Goal: Task Accomplishment & Management: Complete application form

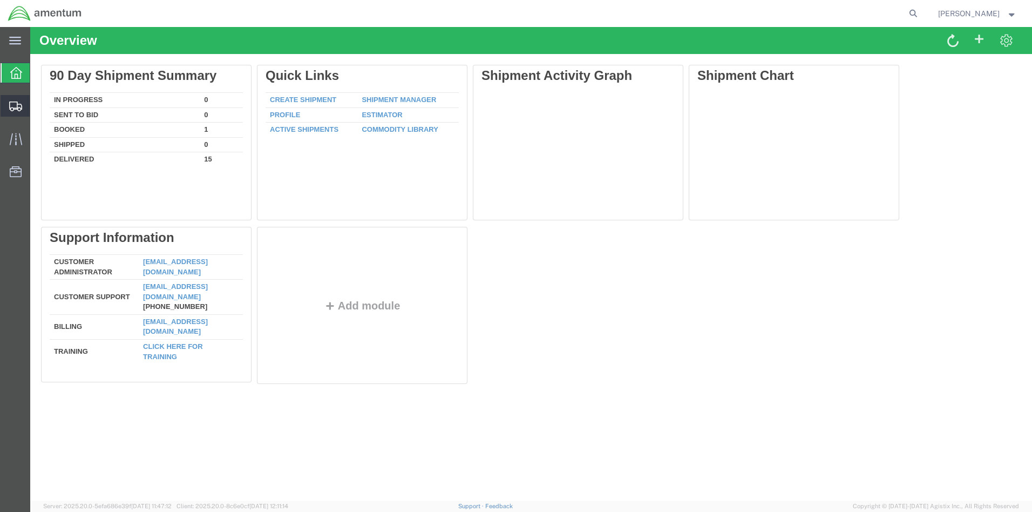
click at [0, 0] on span "Create from Template" at bounding box center [0, 0] width 0 height 0
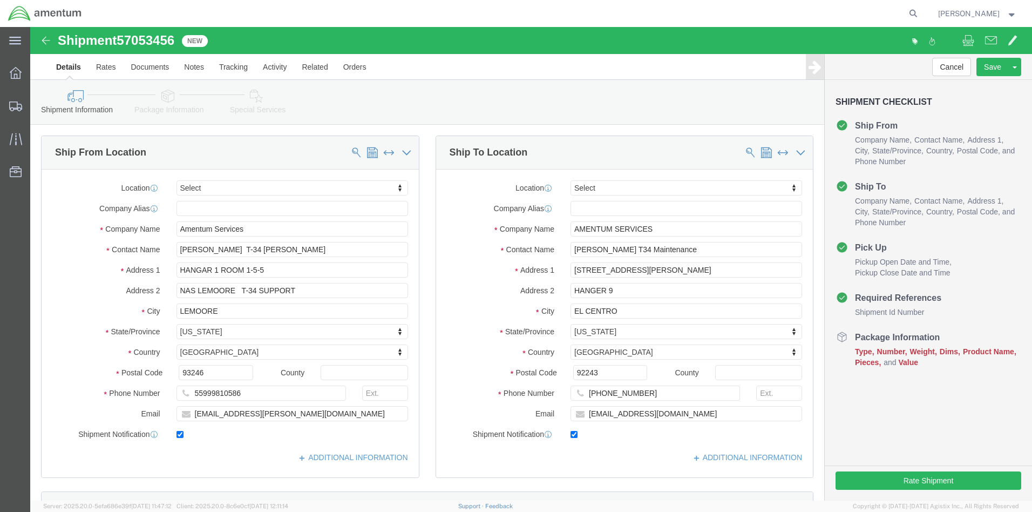
select select
click input "HANGER 9"
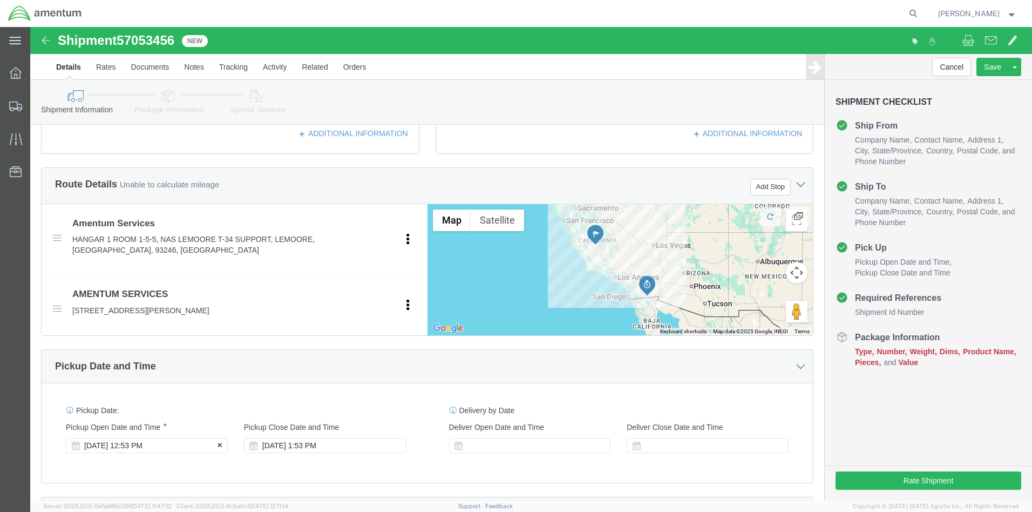
type input "HANGAR 9"
click div "[DATE] 12:53 PM"
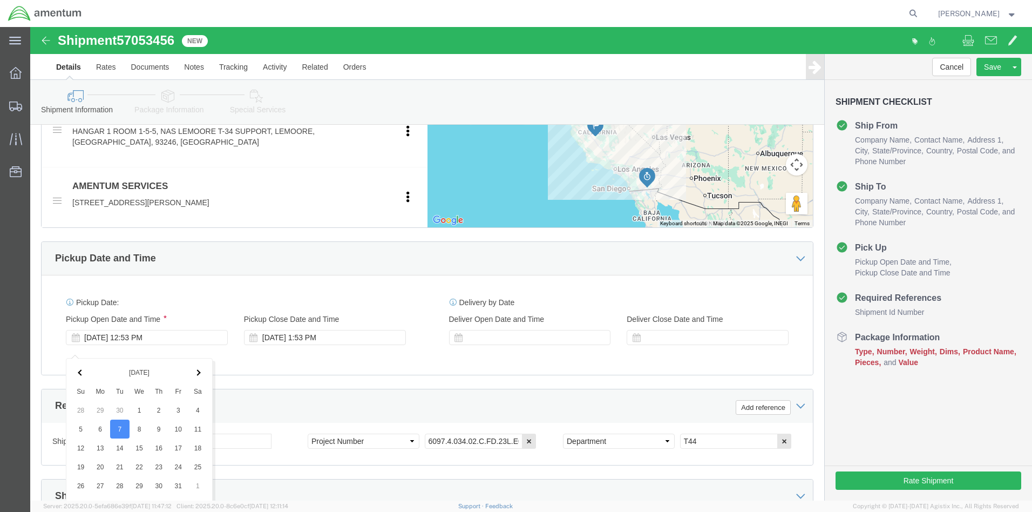
click button "Apply"
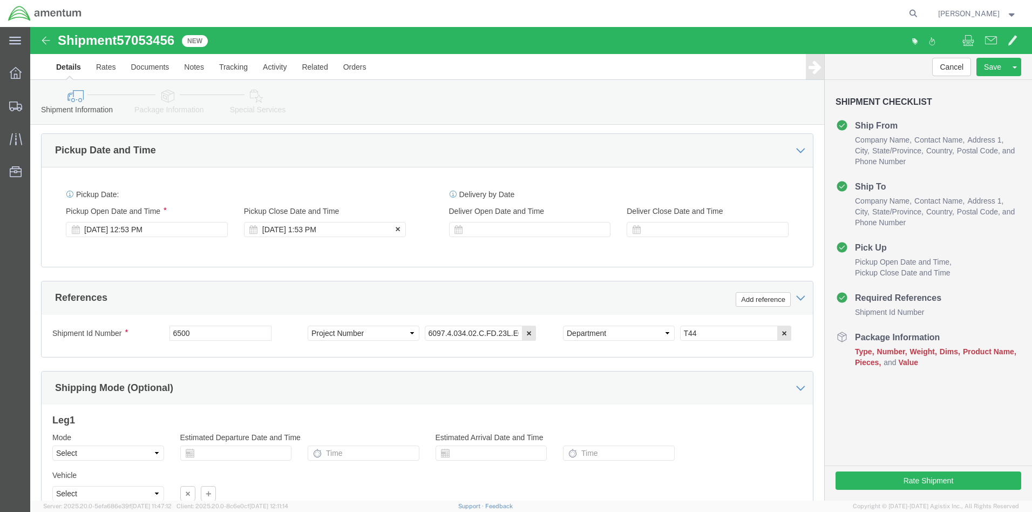
click div "[DATE] 1:53 PM"
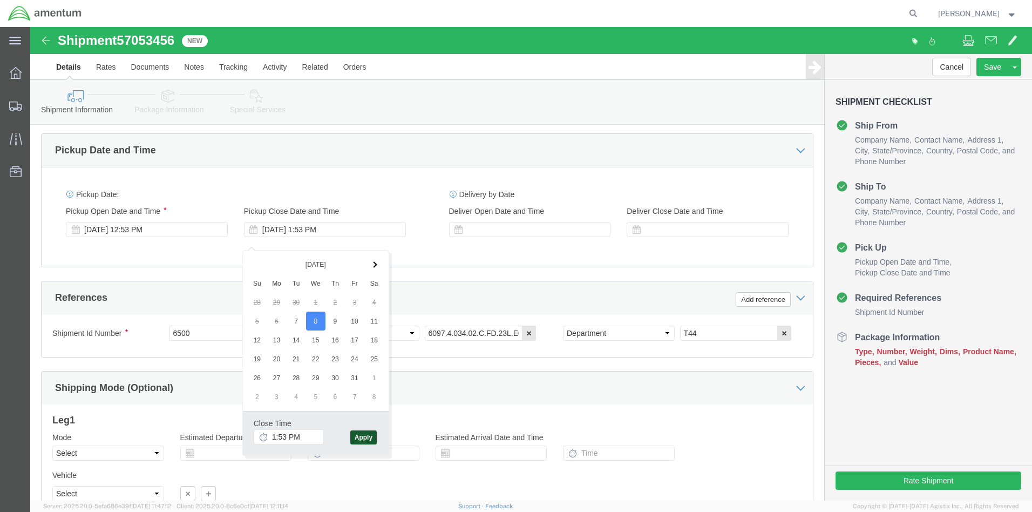
click button "Apply"
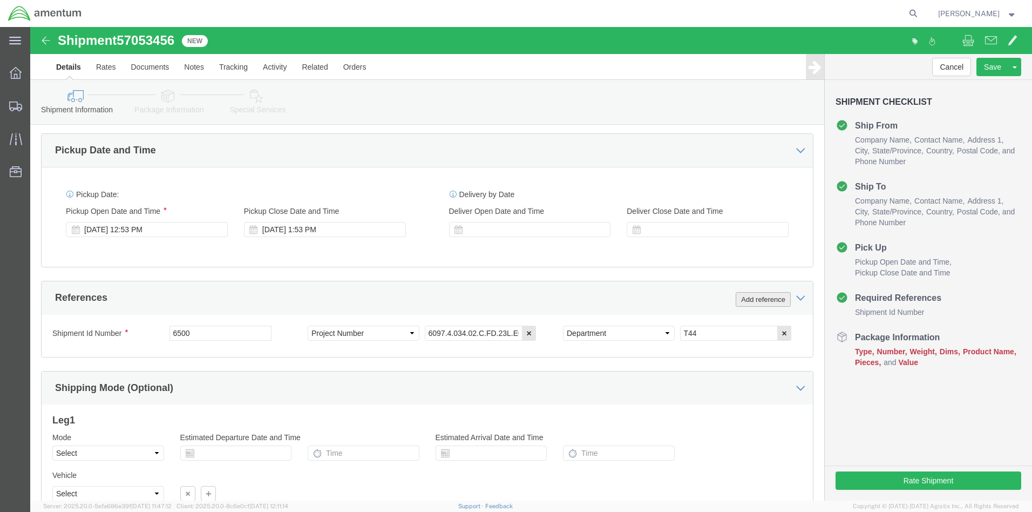
click button "Add reference"
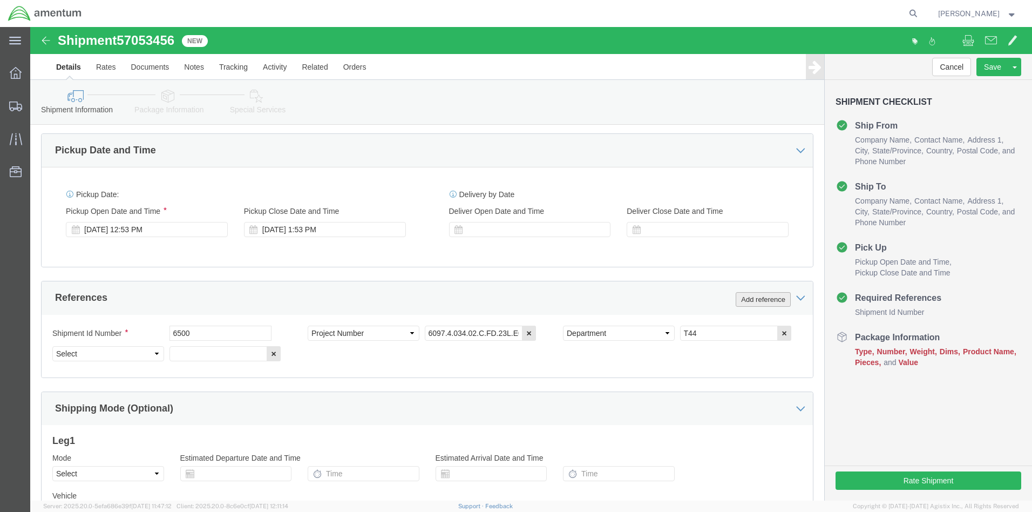
scroll to position [592, 0]
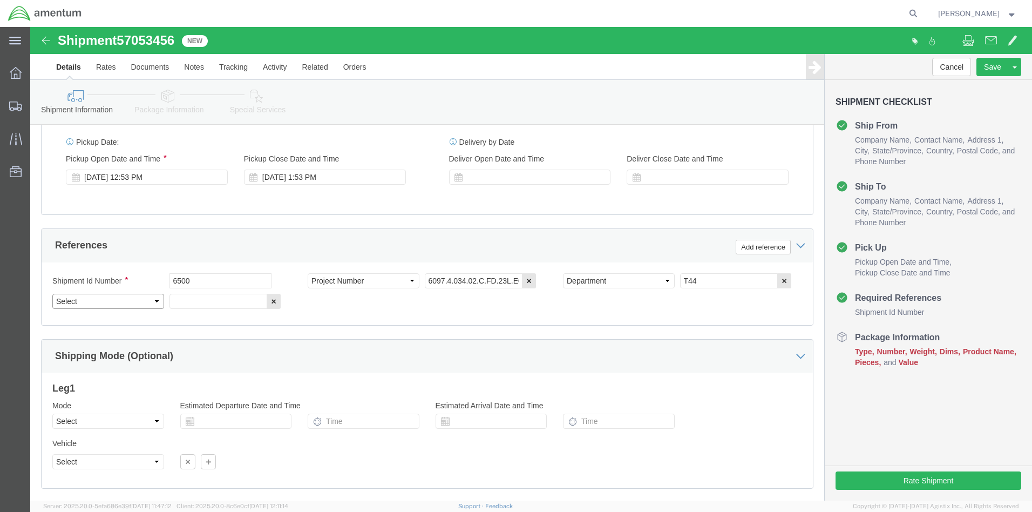
select select "PCKSLIP"
click input "text"
type input "[DATE]-001"
click button "Continue"
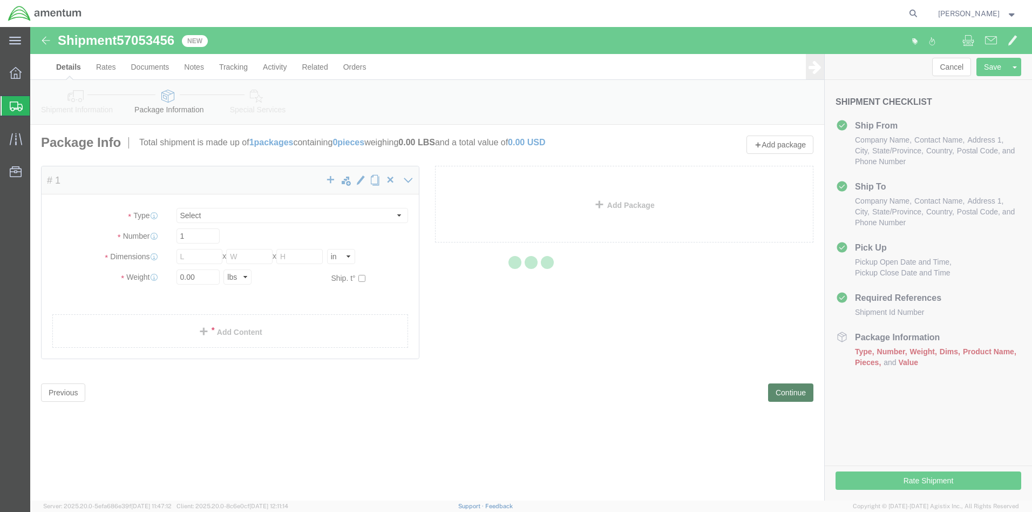
select select "CBOX"
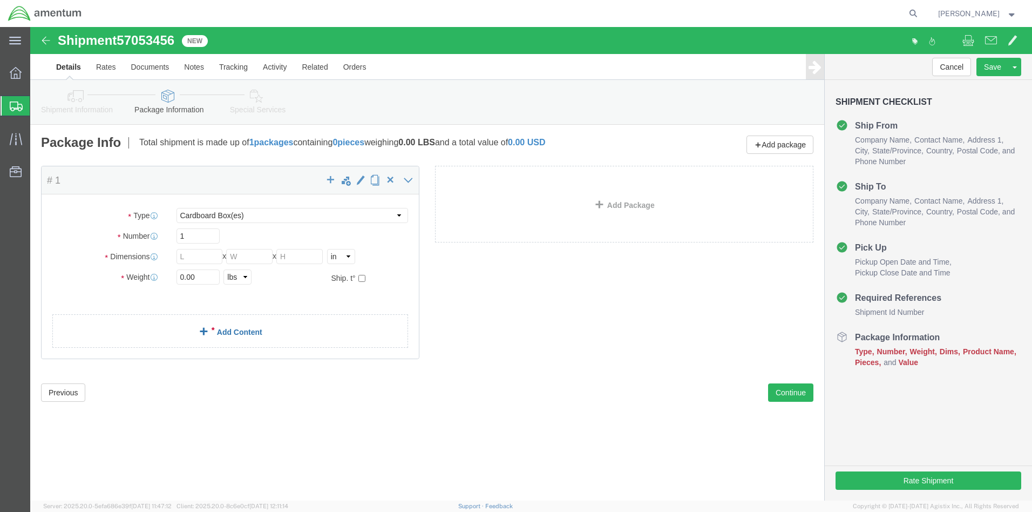
click link "Add Content"
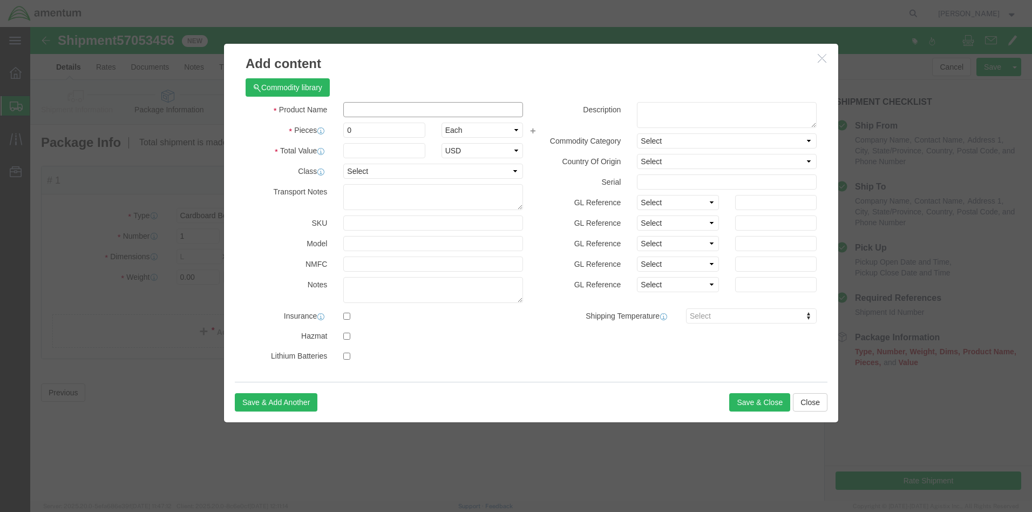
click input "text"
type input "AIRCRAFT JACK"
click strong "Aircraft Jack"
select select
checkbox input "false"
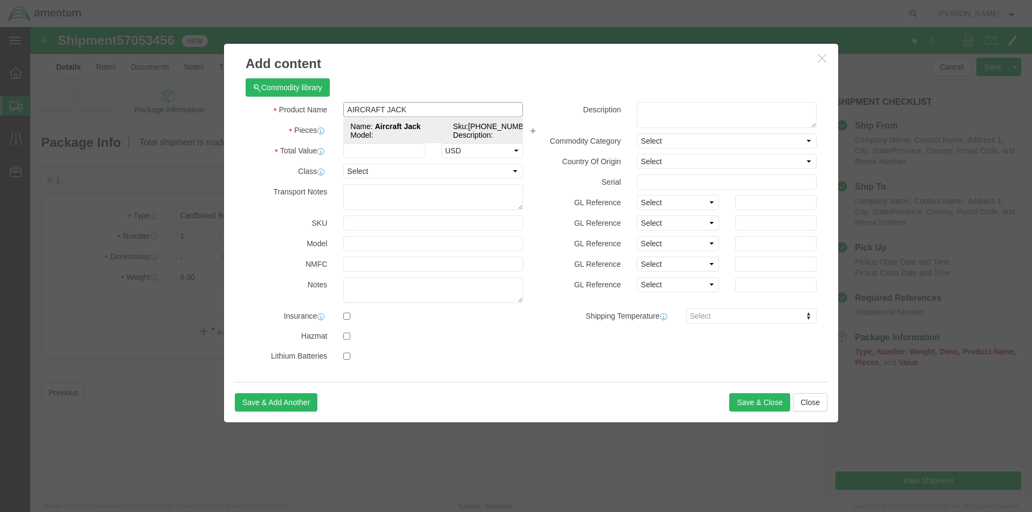
type input "Aircraft Jack"
type input "[PHONE_NUMBER]"
